Goal: Task Accomplishment & Management: Use online tool/utility

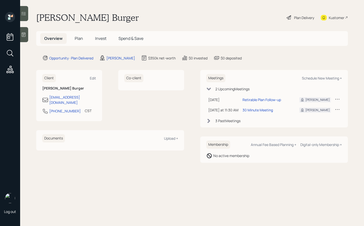
click at [294, 18] on div "Plan Delivery" at bounding box center [304, 17] width 20 height 5
click at [76, 40] on span "Plan" at bounding box center [79, 39] width 8 height 6
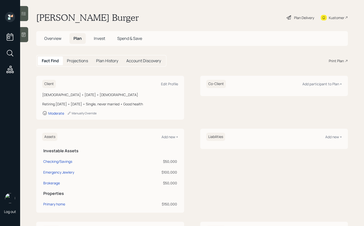
click at [336, 61] on div "Print Plan" at bounding box center [335, 60] width 15 height 5
